Goal: Information Seeking & Learning: Learn about a topic

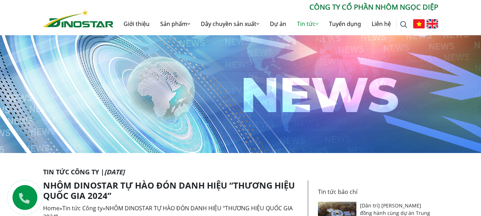
click at [431, 23] on img at bounding box center [432, 23] width 12 height 9
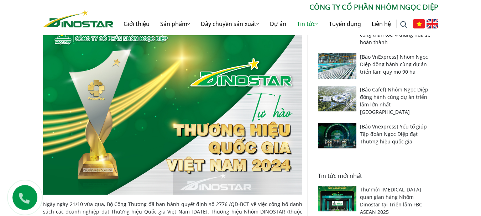
scroll to position [249, 0]
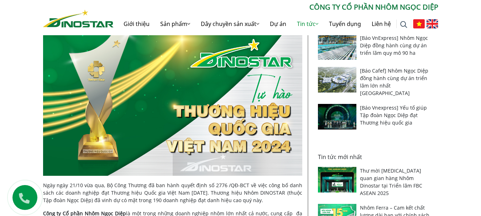
click at [433, 25] on img at bounding box center [432, 23] width 12 height 9
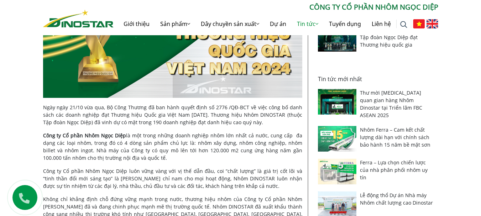
scroll to position [356, 0]
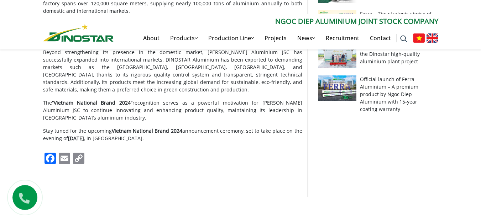
scroll to position [498, 0]
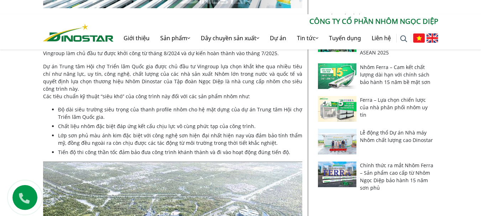
scroll to position [391, 0]
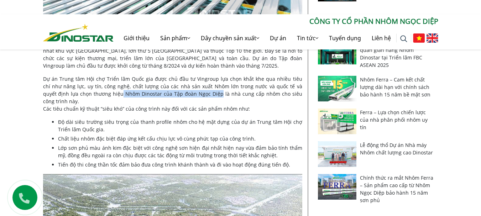
drag, startPoint x: 93, startPoint y: 95, endPoint x: 188, endPoint y: 94, distance: 94.6
click at [188, 94] on p "Dự án Trung tâm Hội chợ Triển lãm Quốc gia được chủ đầu tư Vingroup lựa chọn kh…" at bounding box center [172, 93] width 259 height 37
copy p "Nhôm Dinostar của Tập đoàn Ngọc Diệp"
click at [115, 118] on li "Độ dài siêu trường siêu trọng của thanh profile nhôm cho hệ mặt dựng của dự án …" at bounding box center [180, 125] width 244 height 15
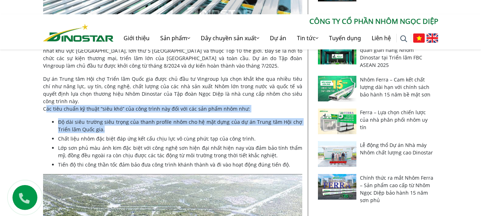
drag, startPoint x: 44, startPoint y: 103, endPoint x: 233, endPoint y: 121, distance: 189.4
click at [233, 121] on div "Công ty Cổ phần Nhôm Ngọc Diệp (Thương hiệu Nhôm Dinostar) được lựa chọn là nhà…" at bounding box center [172, 160] width 259 height 610
copy div "Các tiêu chuẩn kỹ thuật “siêu khó” của công trình này đối với các sản phẩm nhôm…"
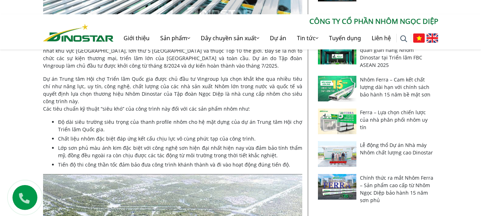
click at [150, 126] on ul "Độ dài siêu trường siêu trọng của thanh profile nhôm cho hệ mặt dựng của dự án …" at bounding box center [180, 143] width 244 height 50
drag, startPoint x: 60, startPoint y: 115, endPoint x: 89, endPoint y: 112, distance: 28.2
click at [89, 118] on li "Độ dài siêu trường siêu trọng của thanh profile nhôm cho hệ mặt dựng của dự án …" at bounding box center [180, 125] width 244 height 15
click at [103, 120] on li "Độ dài siêu trường siêu trọng của thanh profile nhôm cho hệ mặt dựng của dự án …" at bounding box center [180, 125] width 244 height 15
click at [125, 144] on li "Lớp sơn phủ màu ánh kim đặc biệt với công nghệ sơn hiện đại nhất hiện nay vừa đ…" at bounding box center [180, 151] width 244 height 15
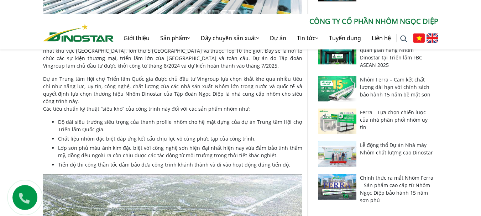
click at [79, 144] on li "Lớp sơn phủ màu ánh kim đặc biệt với công nghệ sơn hiện đại nhất hiện nay vừa đ…" at bounding box center [180, 151] width 244 height 15
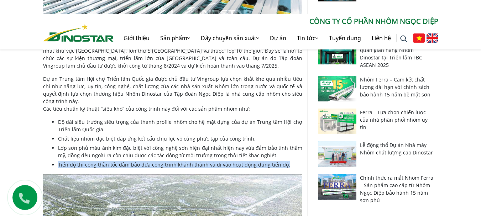
drag, startPoint x: 58, startPoint y: 155, endPoint x: 286, endPoint y: 155, distance: 228.4
click at [286, 161] on li "Tiến độ thi công thần tốc đảm bảo đưa công trình khánh thành và đi vào hoạt độn…" at bounding box center [180, 164] width 244 height 7
copy li "Tiến độ thi công thần tốc đảm bảo đưa công trình khánh thành và đi vào hoạt độn…"
